Goal: Entertainment & Leisure: Consume media (video, audio)

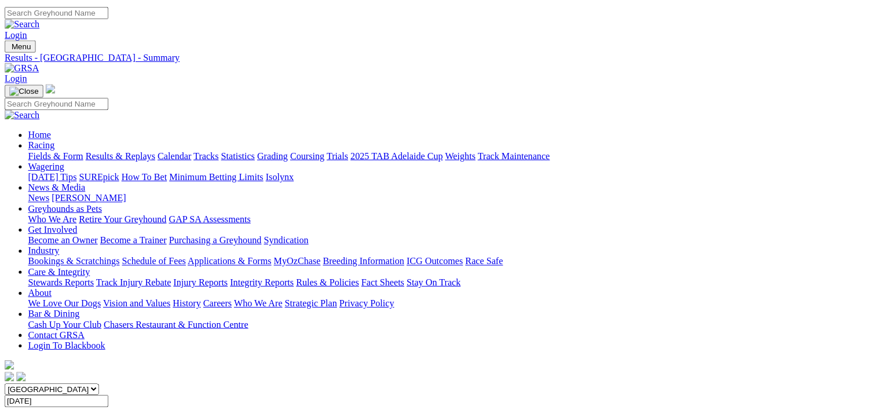
scroll to position [255, 0]
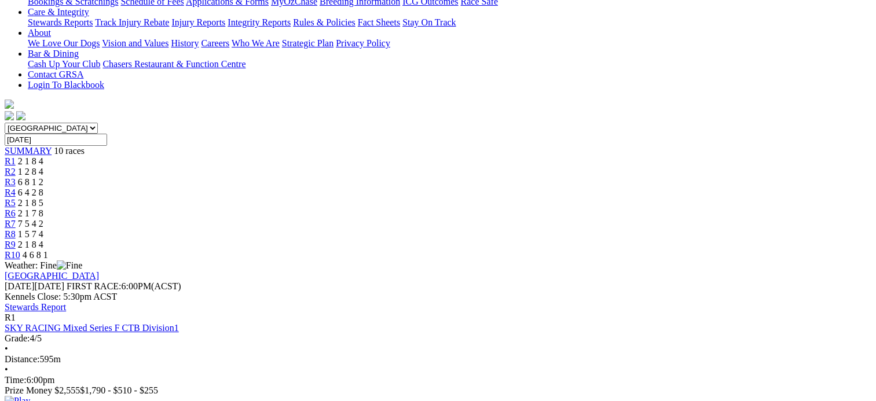
click at [30, 396] on img at bounding box center [17, 401] width 25 height 10
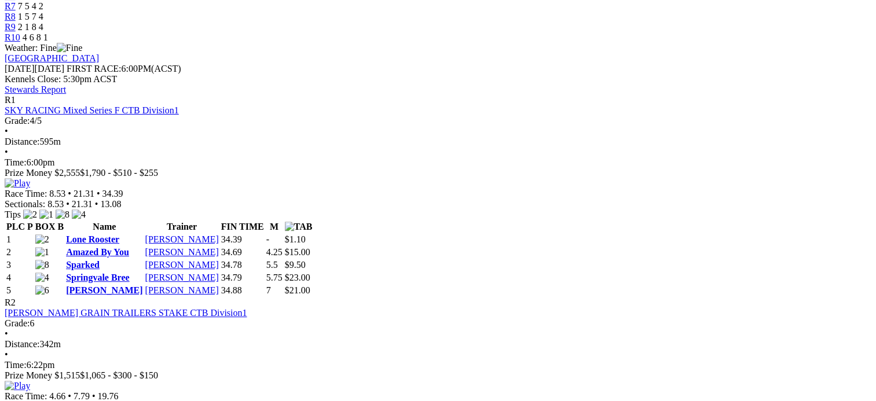
scroll to position [473, 0]
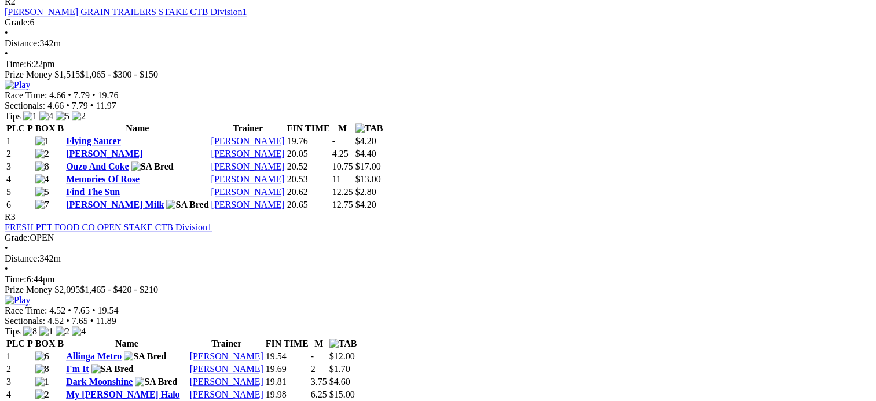
scroll to position [776, 0]
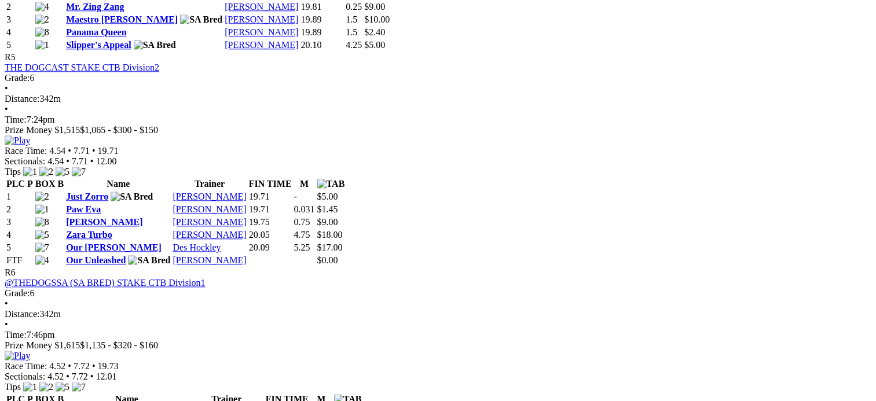
scroll to position [1349, 0]
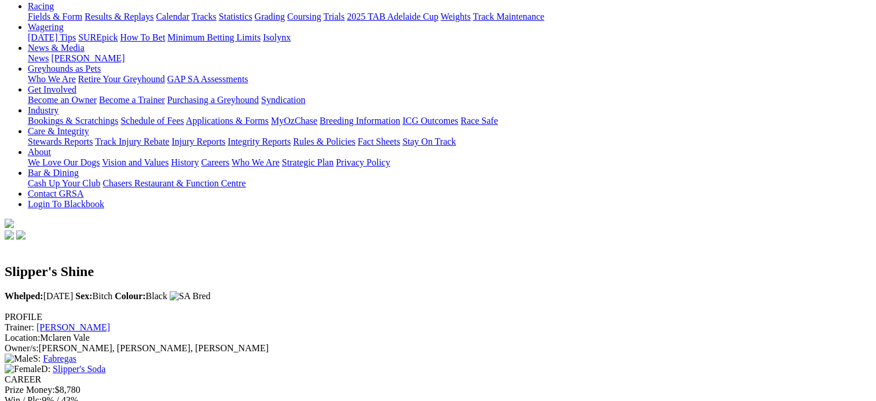
scroll to position [137, 0]
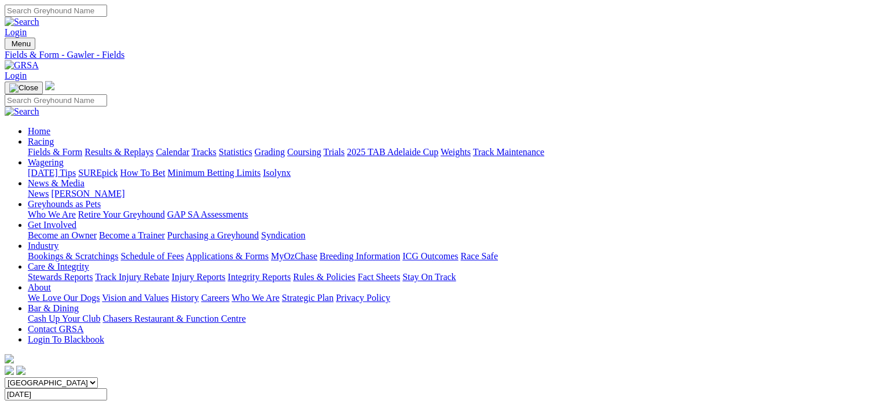
click at [90, 147] on link "Results & Replays" at bounding box center [119, 152] width 69 height 10
click at [71, 147] on link "Fields & Form" at bounding box center [55, 152] width 54 height 10
click at [154, 147] on link "Results & Replays" at bounding box center [119, 152] width 69 height 10
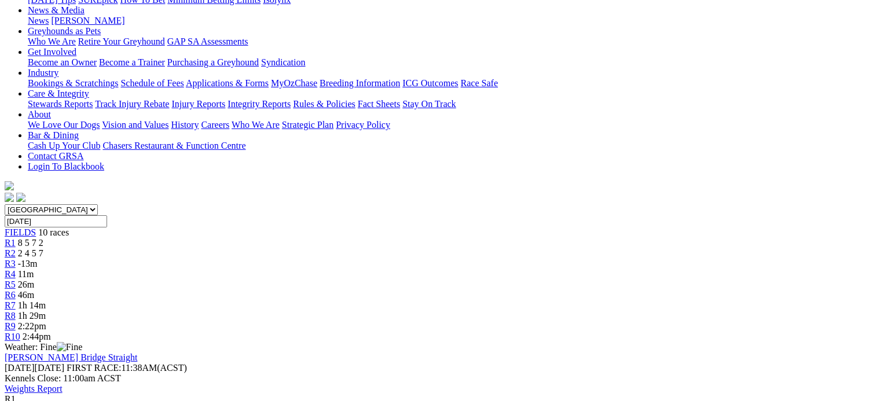
scroll to position [173, 0]
click at [43, 249] on span "2 4 5 7" at bounding box center [30, 254] width 25 height 10
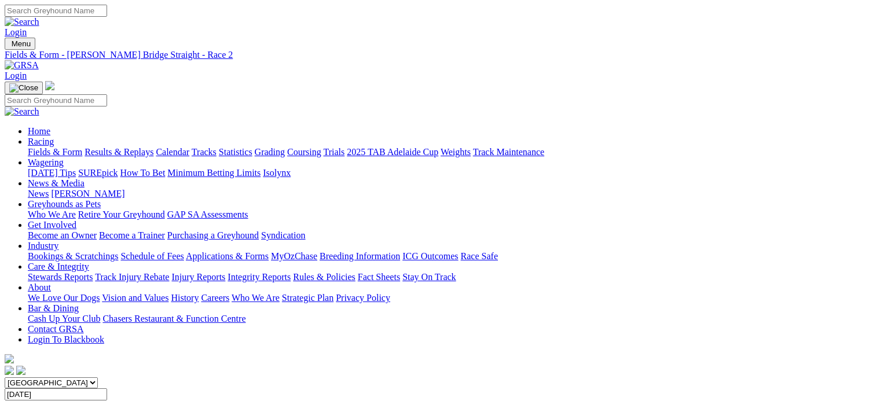
click at [67, 147] on link "Fields & Form" at bounding box center [55, 152] width 54 height 10
click at [149, 147] on link "Results & Replays" at bounding box center [119, 152] width 69 height 10
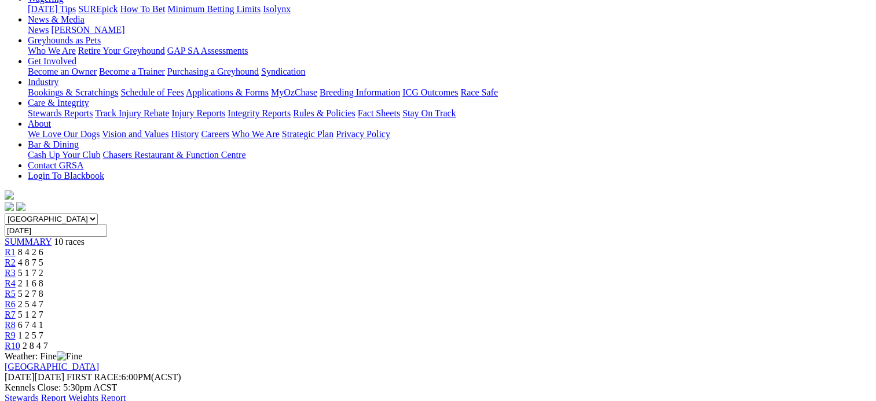
scroll to position [166, 0]
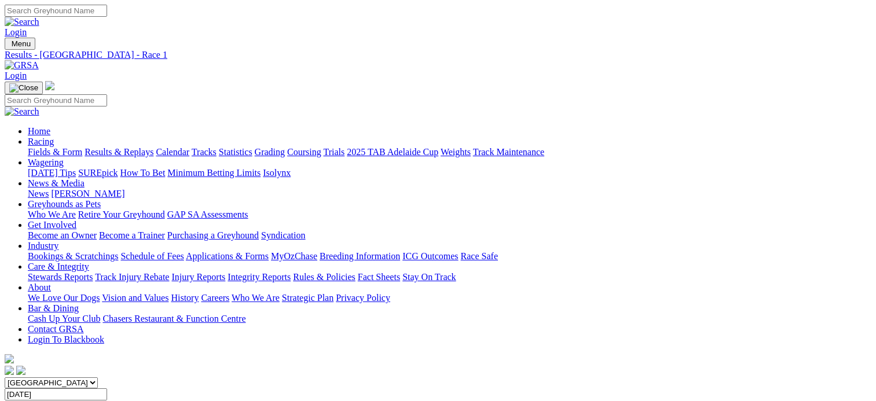
click at [52, 401] on span "SUMMARY" at bounding box center [28, 406] width 47 height 10
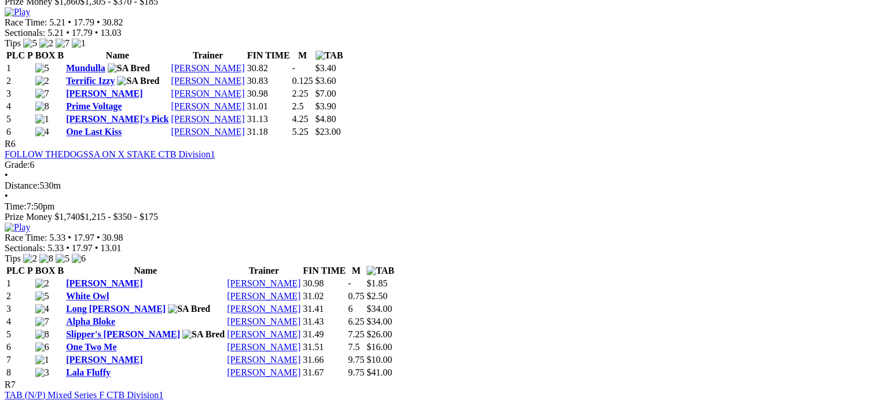
scroll to position [1480, 0]
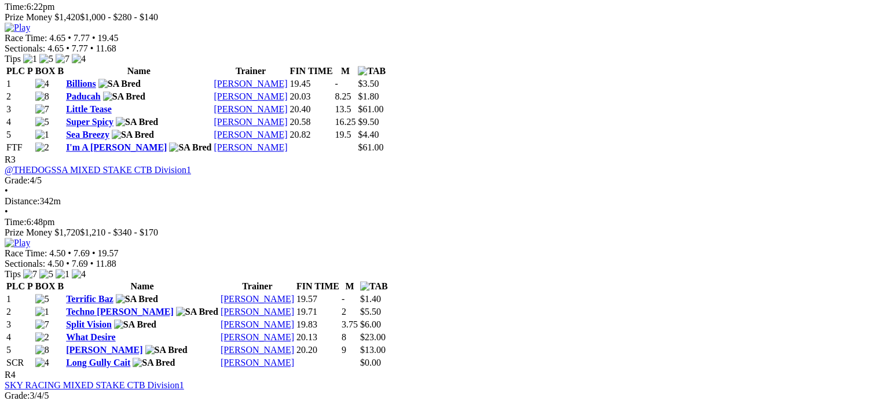
scroll to position [824, 0]
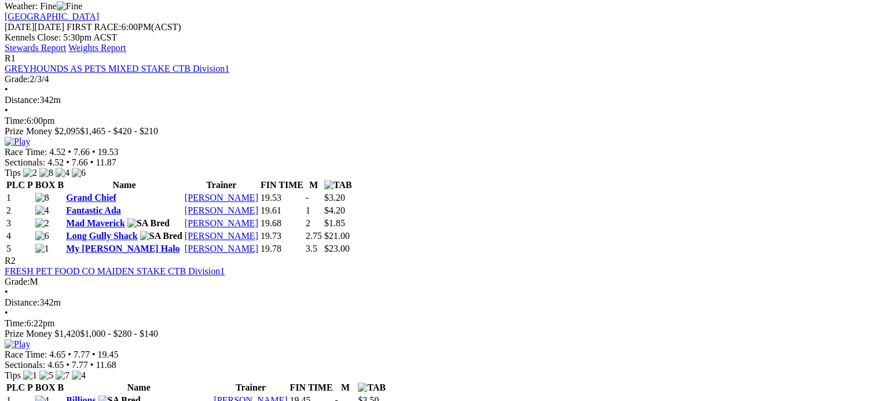
scroll to position [511, 0]
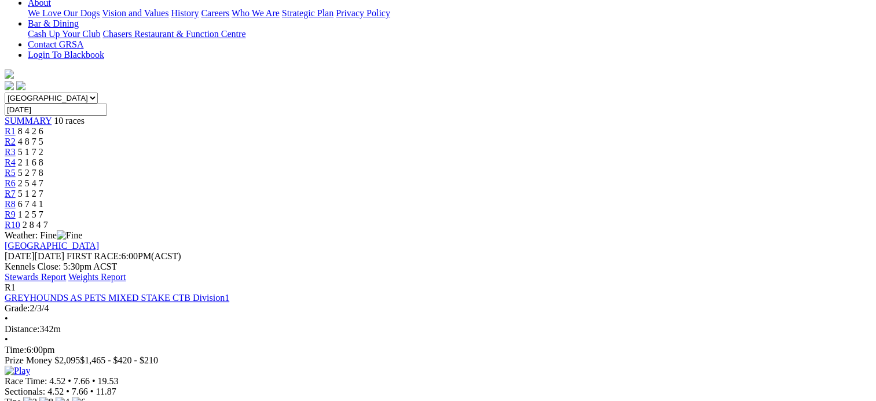
scroll to position [269, 0]
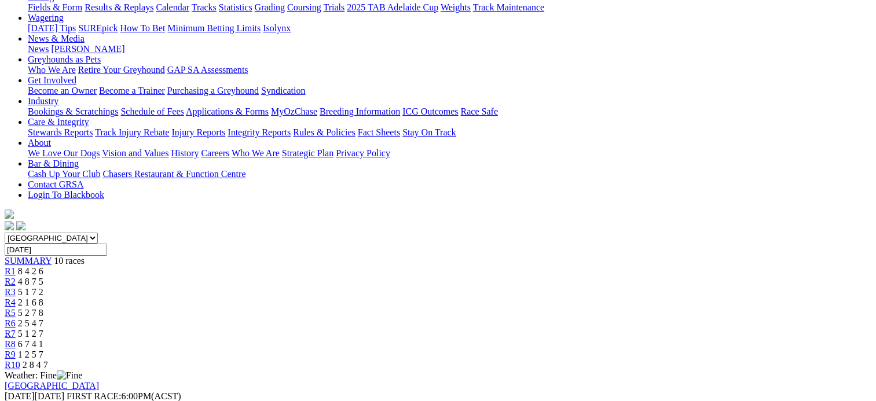
scroll to position [139, 0]
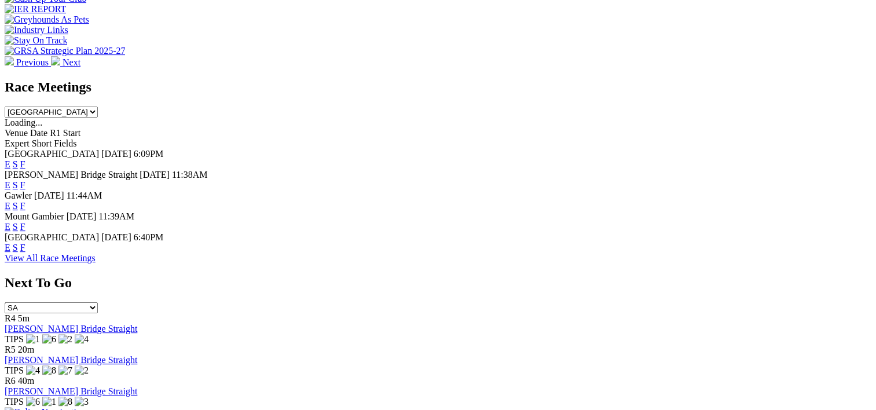
scroll to position [466, 0]
click at [25, 242] on link "F" at bounding box center [22, 247] width 5 height 10
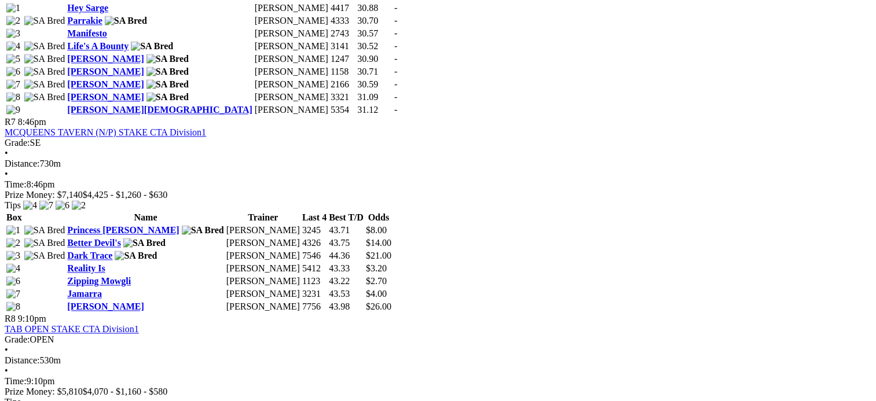
scroll to position [1759, 0]
